Goal: Information Seeking & Learning: Learn about a topic

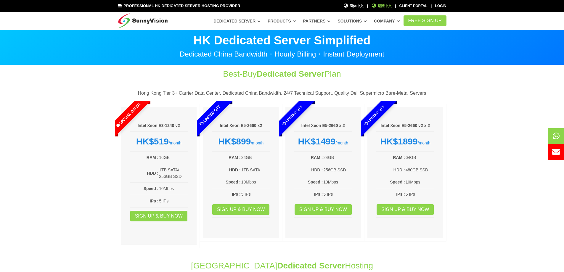
click at [383, 5] on span "繁體中文" at bounding box center [381, 6] width 20 height 6
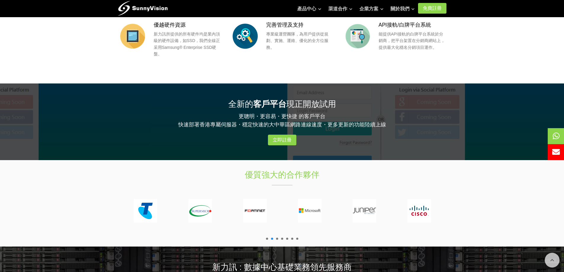
scroll to position [533, 0]
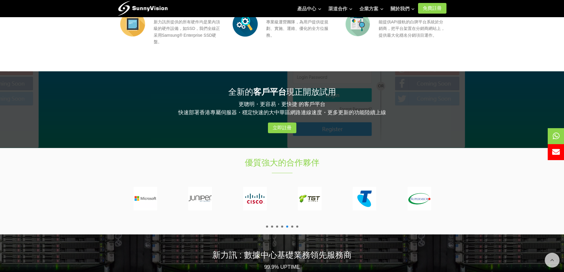
click at [455, 203] on section "優質強大的合作夥伴" at bounding box center [282, 191] width 564 height 87
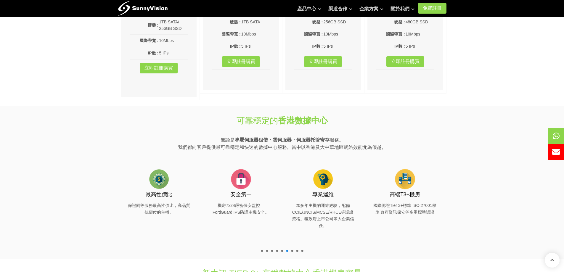
scroll to position [0, 0]
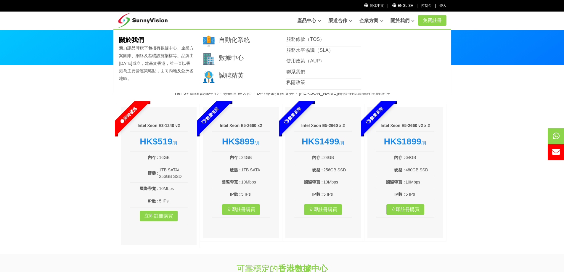
click at [413, 20] on icon at bounding box center [413, 20] width 3 height 3
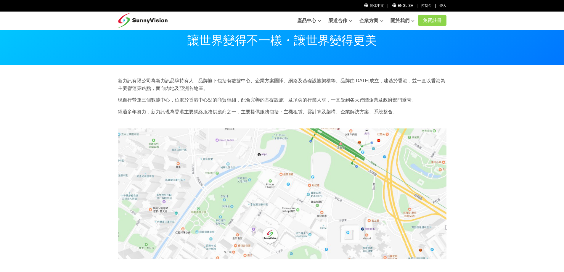
click at [413, 20] on icon at bounding box center [413, 20] width 3 height 3
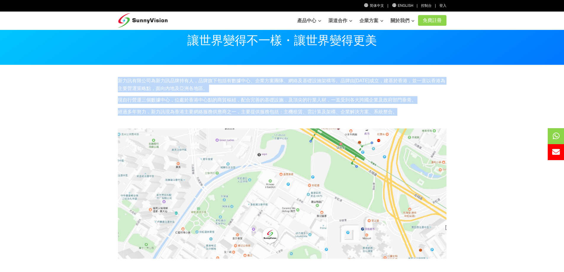
drag, startPoint x: 408, startPoint y: 114, endPoint x: 118, endPoint y: 74, distance: 292.5
click at [118, 74] on section "新力訊有限公司為新力訊品牌持有人，品牌旗下包括有數據中心、企業方案團隊、網絡及基礎設施架構等。品牌由1997年成立，建基於香港，並一直以香港為主要營運策略點，…" at bounding box center [282, 231] width 564 height 333
click at [212, 88] on p "新力訊有限公司為新力訊品牌持有人，品牌旗下包括有數據中心、企業方案團隊、網絡及基礎設施架構等。品牌由1997年成立，建基於香港，並一直以香港為主要營運策略點，…" at bounding box center [282, 84] width 329 height 15
drag, startPoint x: 398, startPoint y: 114, endPoint x: 116, endPoint y: 76, distance: 284.6
click at [116, 76] on section "新力訊有限公司為新力訊品牌持有人，品牌旗下包括有數據中心、企業方案團隊、網絡及基礎設施架構等。品牌由1997年成立，建基於香港，並一直以香港為主要營運策略點，…" at bounding box center [282, 231] width 564 height 333
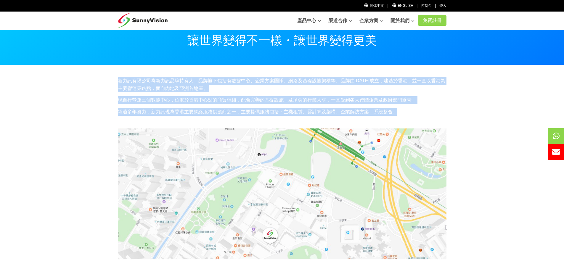
click at [212, 91] on p "新力訊有限公司為新力訊品牌持有人，品牌旗下包括有數據中心、企業方案團隊、網絡及基礎設施架構等。品牌由1997年成立，建基於香港，並一直以香港為主要營運策略點，…" at bounding box center [282, 84] width 329 height 15
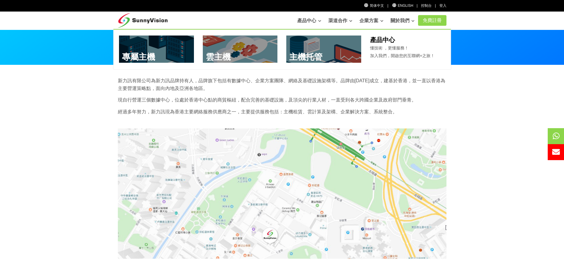
click at [305, 20] on link "產品中心" at bounding box center [309, 21] width 24 height 12
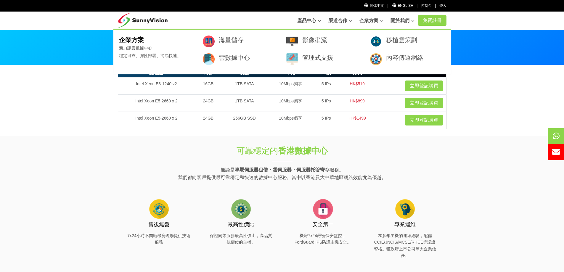
click at [316, 40] on link "影像串流" at bounding box center [314, 39] width 25 height 7
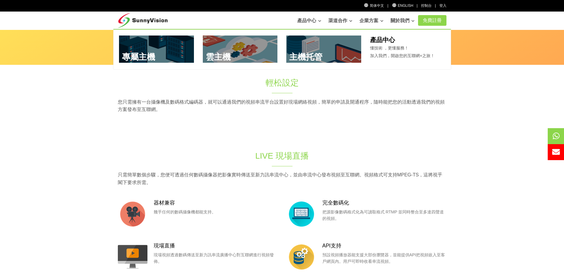
click at [309, 47] on link at bounding box center [323, 49] width 75 height 27
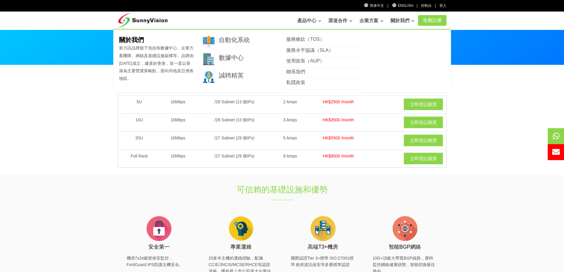
click at [399, 23] on link "關於我們" at bounding box center [403, 21] width 24 height 12
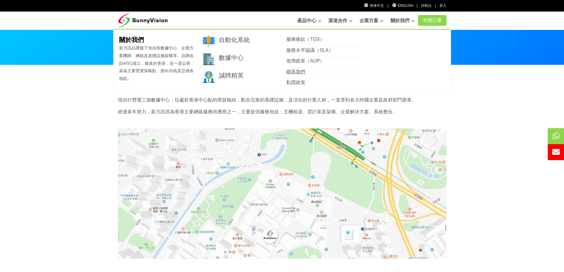
click at [300, 72] on link "聯系我們" at bounding box center [295, 71] width 19 height 5
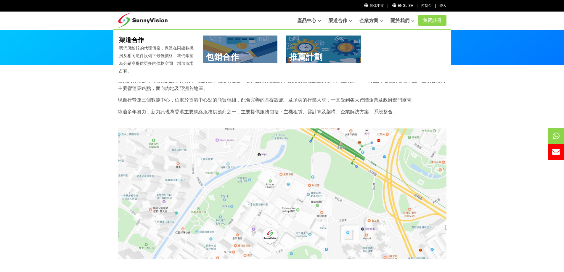
click at [312, 48] on link at bounding box center [323, 49] width 75 height 27
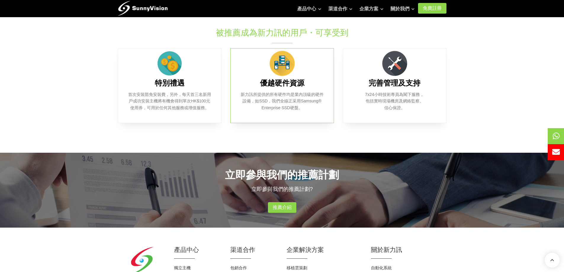
scroll to position [18, 0]
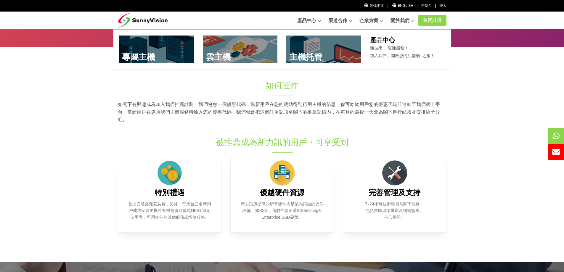
click at [307, 20] on link "產品中心" at bounding box center [309, 21] width 24 height 12
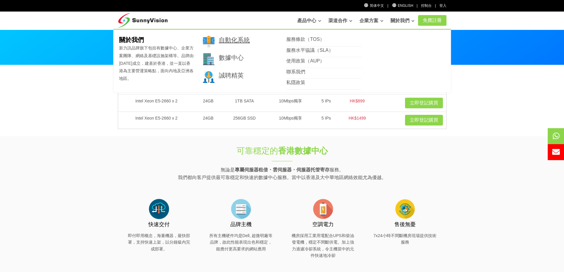
click at [234, 38] on link "自動化系統" at bounding box center [234, 39] width 31 height 7
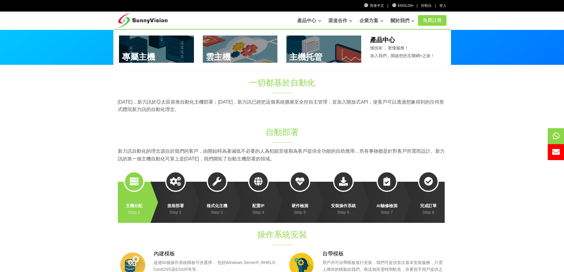
click at [339, 51] on link at bounding box center [323, 49] width 75 height 27
